Goal: Find specific page/section: Find specific page/section

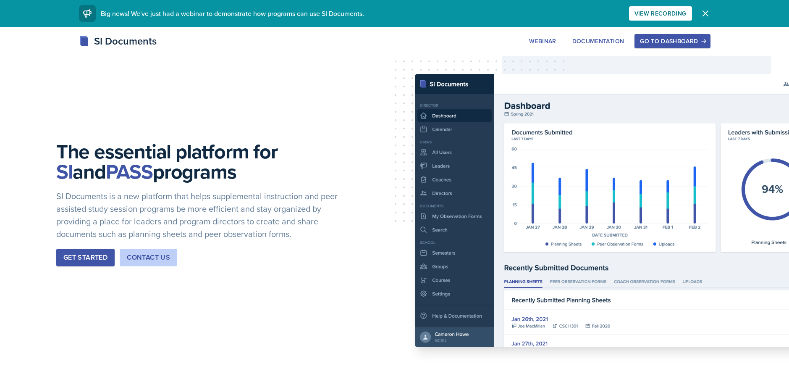
click at [667, 42] on div "Go to Dashboard" at bounding box center [672, 41] width 65 height 7
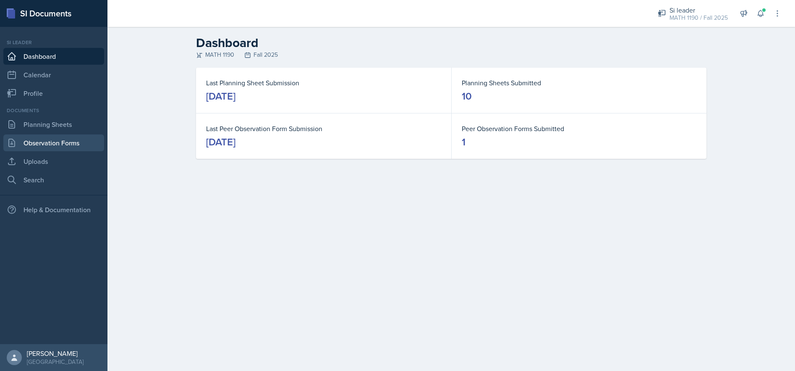
click at [51, 144] on link "Observation Forms" at bounding box center [53, 142] width 101 height 17
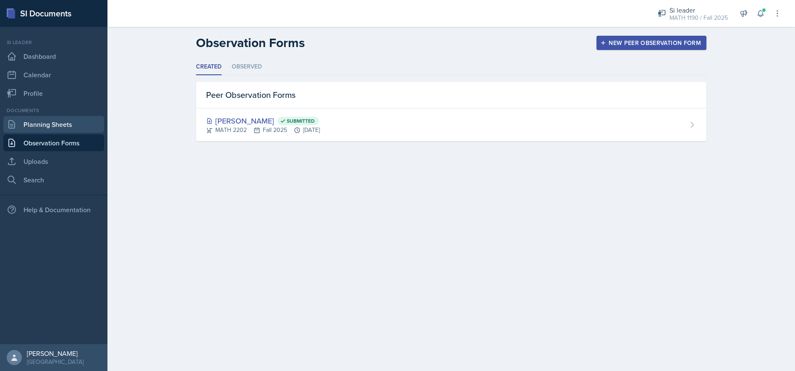
click at [52, 125] on link "Planning Sheets" at bounding box center [53, 124] width 101 height 17
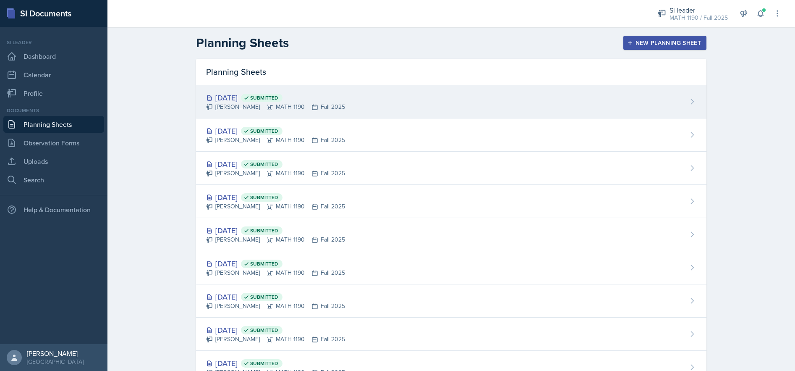
click at [247, 100] on div "[DATE] Submitted" at bounding box center [275, 97] width 139 height 11
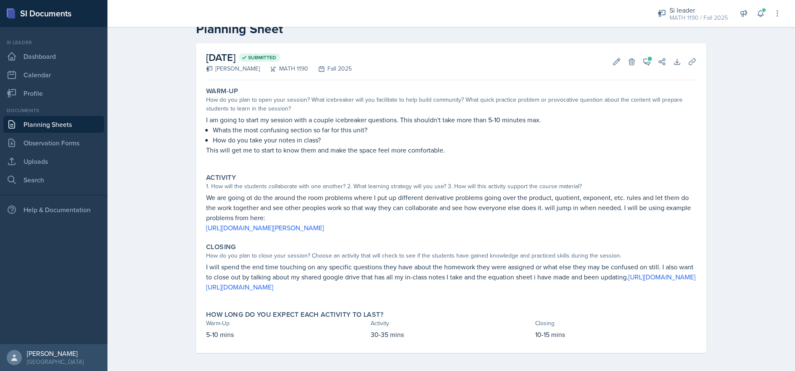
scroll to position [35, 0]
